Goal: Task Accomplishment & Management: Complete application form

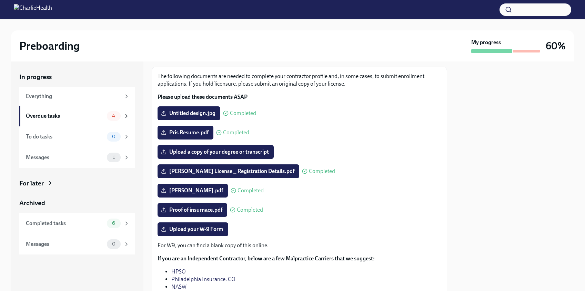
scroll to position [36, 0]
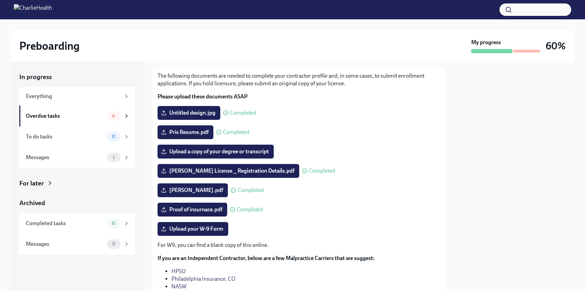
click at [182, 148] on label "Upload a copy of your degree or transcript" at bounding box center [216, 152] width 116 height 14
click at [0, 0] on input "Upload a copy of your degree or transcript" at bounding box center [0, 0] width 0 height 0
click at [192, 149] on span "Upload a copy of your degree or transcript" at bounding box center [215, 151] width 107 height 7
click at [0, 0] on input "Upload a copy of your degree or transcript" at bounding box center [0, 0] width 0 height 0
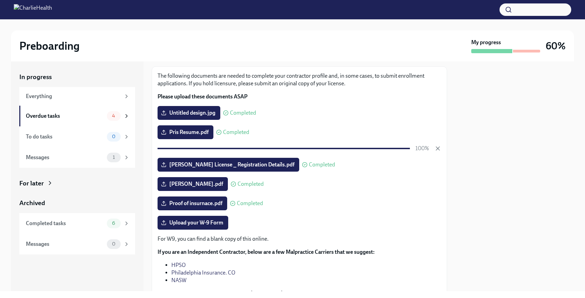
click at [290, 177] on div "The following documents are needed to complete your contractor profile and, in …" at bounding box center [300, 187] width 284 height 231
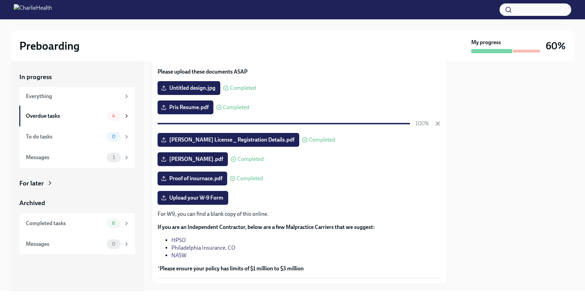
scroll to position [62, 0]
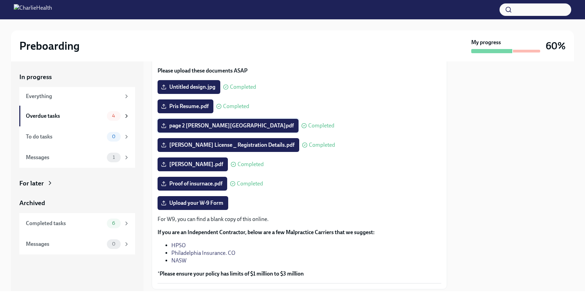
click at [161, 125] on icon at bounding box center [164, 126] width 6 height 6
click at [0, 0] on input "page 2 Pris LAMAR UNIVERSITY Beaumont, TX 77710.pdf" at bounding box center [0, 0] width 0 height 0
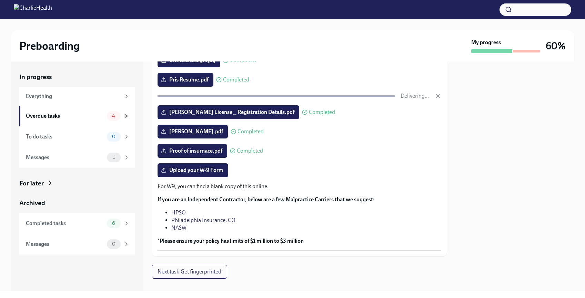
scroll to position [89, 0]
click at [189, 170] on span "Upload your W-9 Form" at bounding box center [192, 169] width 61 height 7
click at [0, 0] on input "Upload your W-9 Form" at bounding box center [0, 0] width 0 height 0
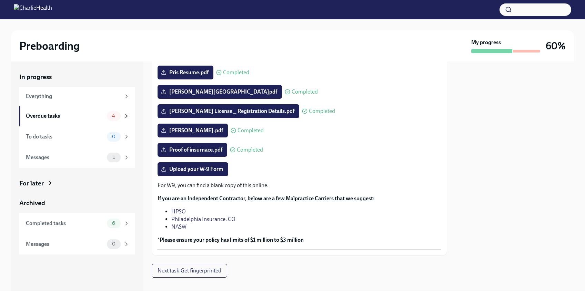
scroll to position [104, 0]
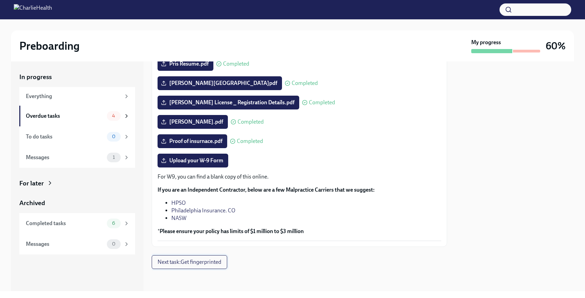
click at [188, 261] on span "Next task : Get fingerprinted" at bounding box center [190, 261] width 64 height 7
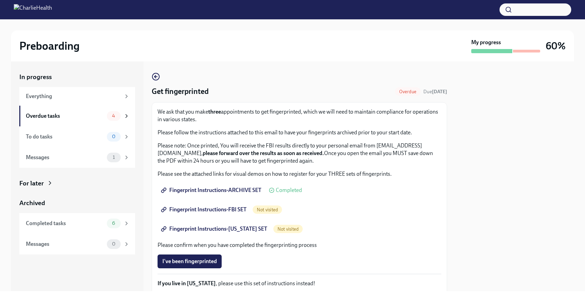
click at [205, 190] on span "Fingerprint Instructions-ARCHIVE SET" at bounding box center [211, 190] width 99 height 7
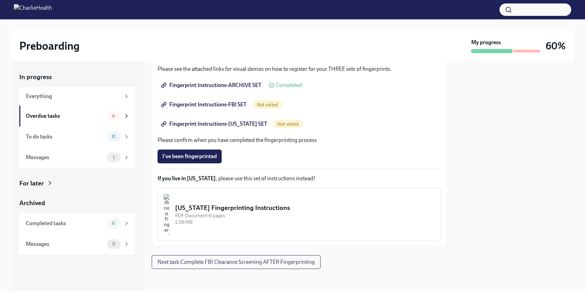
scroll to position [103, 0]
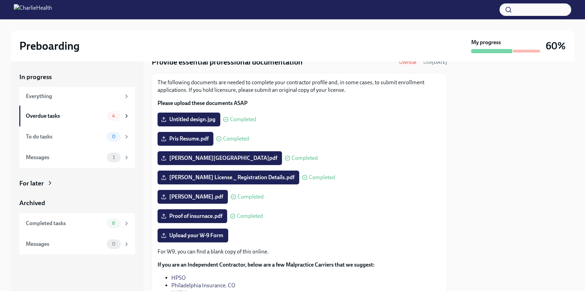
scroll to position [28, 0]
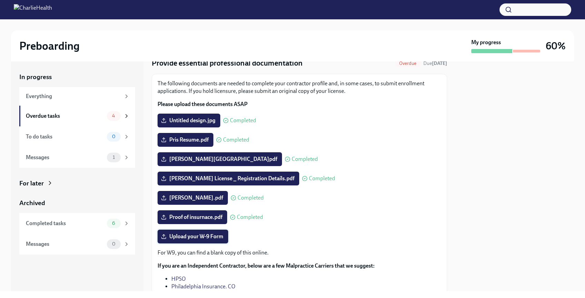
click at [187, 234] on span "Upload your W-9 Form" at bounding box center [192, 236] width 61 height 7
click at [0, 0] on input "Upload your W-9 Form" at bounding box center [0, 0] width 0 height 0
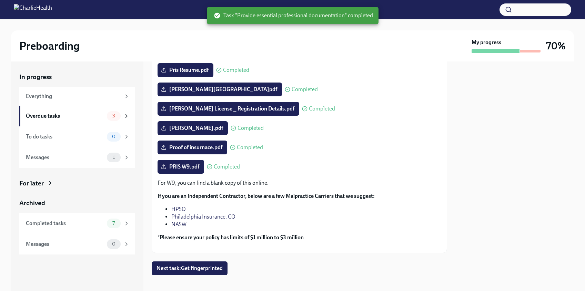
scroll to position [104, 0]
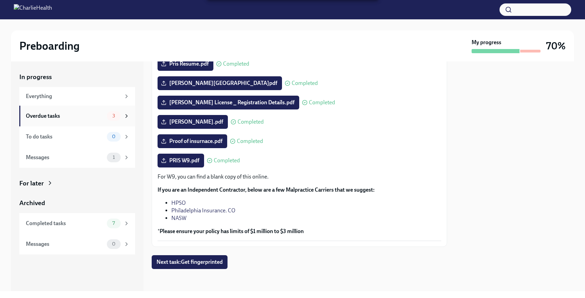
click at [95, 116] on div "Overdue tasks" at bounding box center [65, 116] width 78 height 8
